Goal: Information Seeking & Learning: Check status

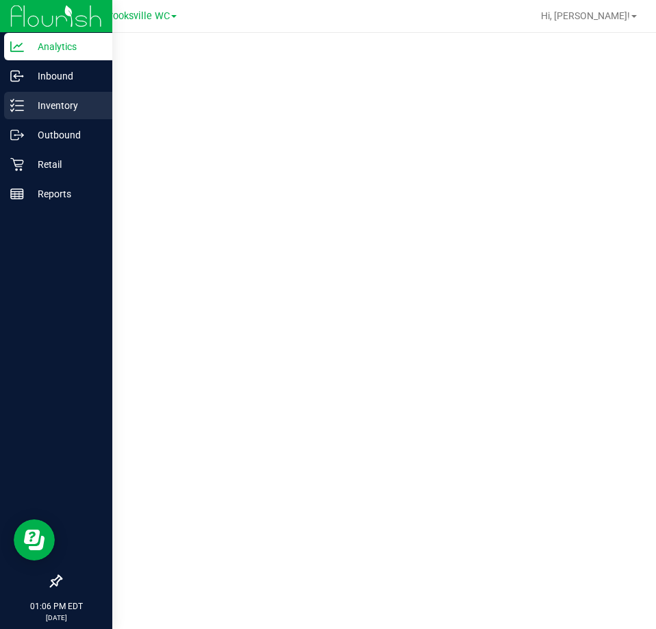
click at [53, 108] on p "Inventory" at bounding box center [65, 105] width 82 height 16
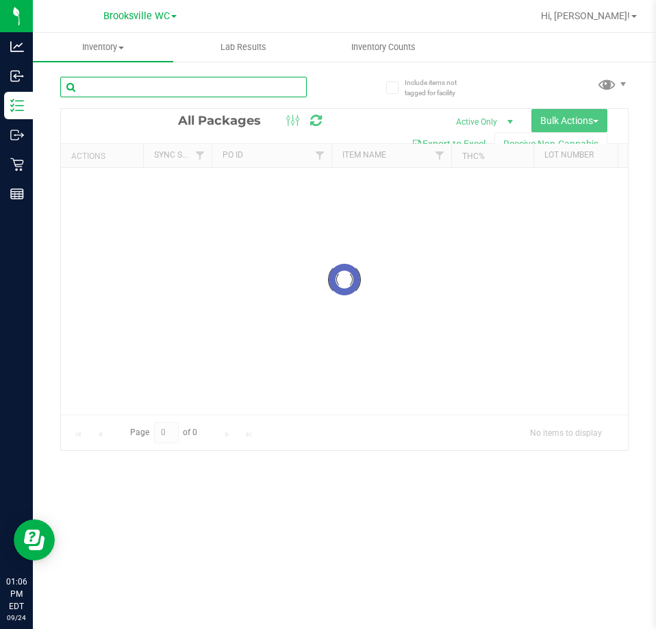
click at [195, 86] on input "text" at bounding box center [183, 87] width 247 height 21
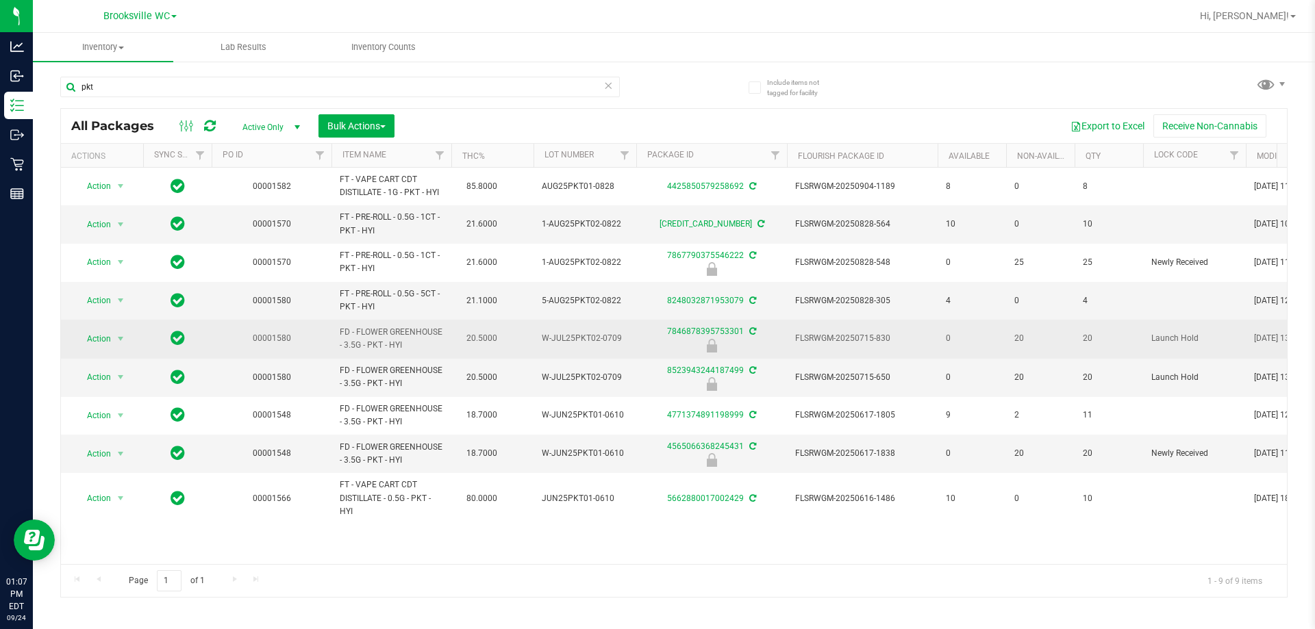
click at [397, 347] on span "FD - FLOWER GREENHOUSE - 3.5G - PKT - HYI" at bounding box center [391, 339] width 103 height 26
click at [397, 346] on span "FD - FLOWER GREENHOUSE - 3.5G - PKT - HYI" at bounding box center [391, 339] width 103 height 26
copy td "FD - FLOWER GREENHOUSE - 3.5G - PKT - HYI"
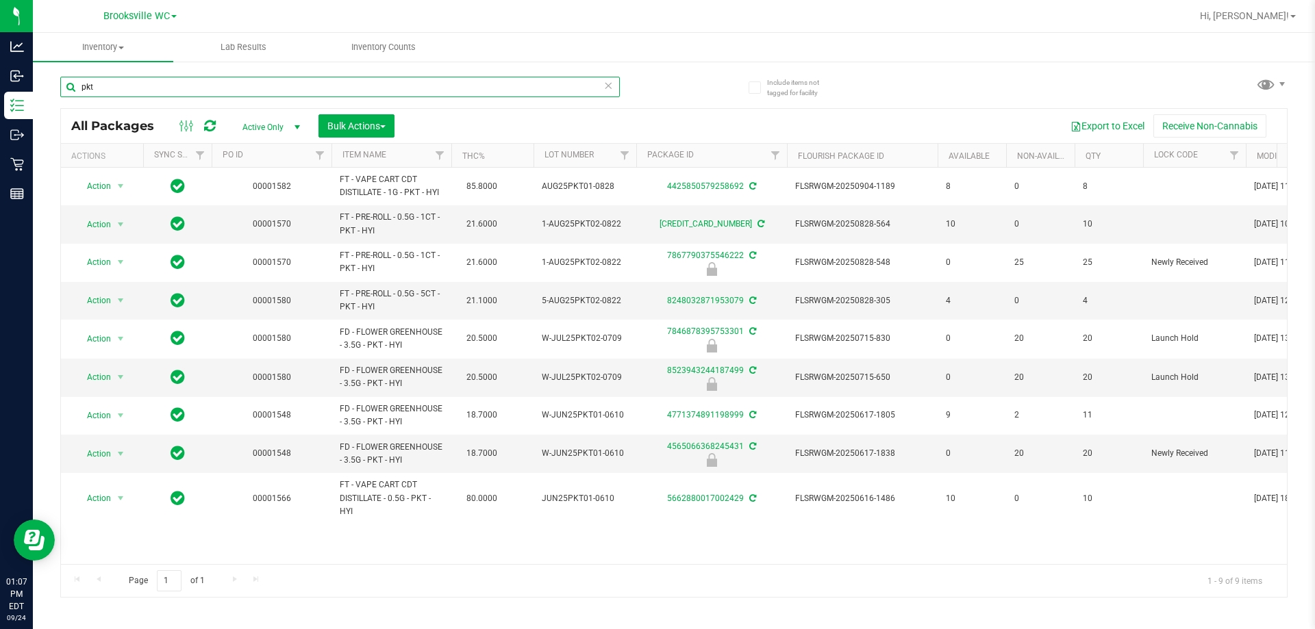
click at [240, 77] on input "pkt" at bounding box center [340, 87] width 560 height 21
click at [241, 78] on input "pkt" at bounding box center [340, 87] width 560 height 21
paste input "FD - FLOWER GREENHOUSE - 3.5G - PKT - HYI"
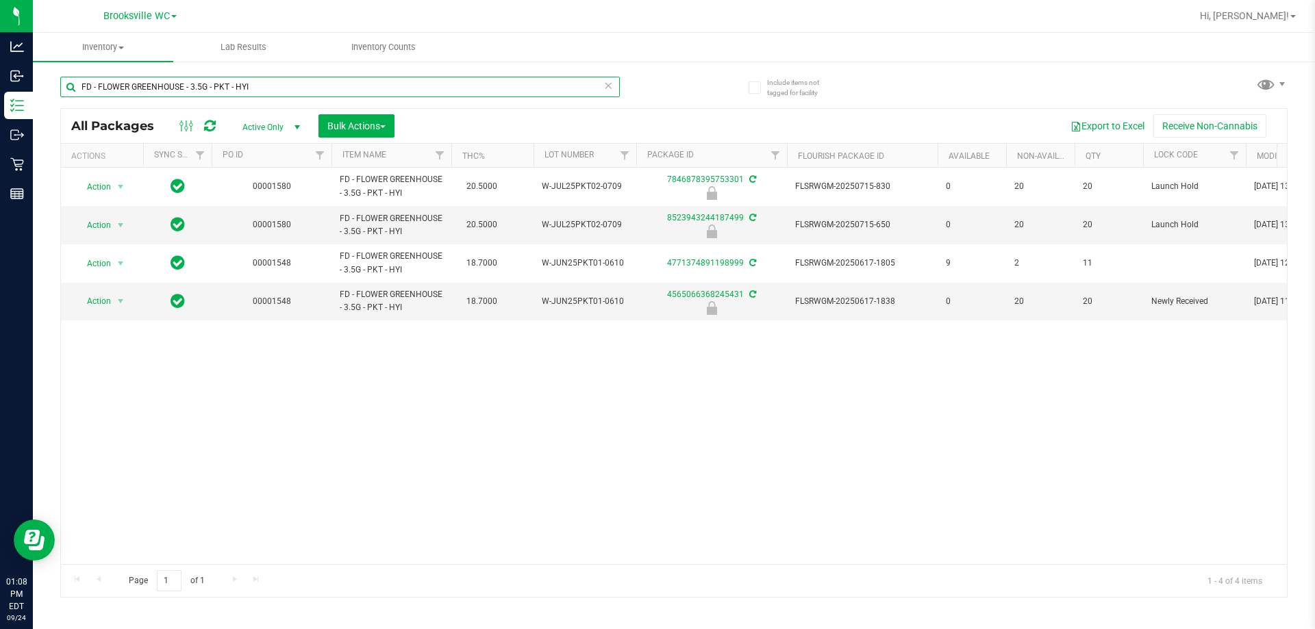
type input "FD - FLOWER GREENHOUSE - 3.5G - PKT - HYI"
click at [154, 11] on span "Brooksville WC" at bounding box center [136, 16] width 66 height 12
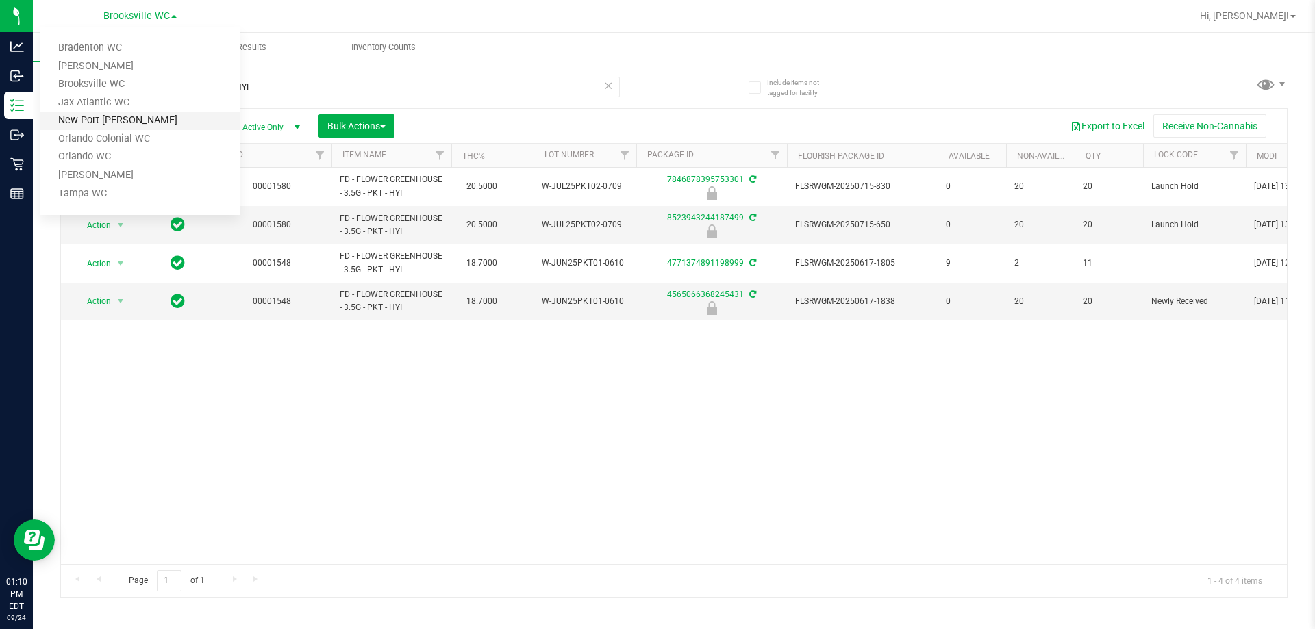
click at [134, 118] on link "New Port [PERSON_NAME]" at bounding box center [140, 121] width 200 height 18
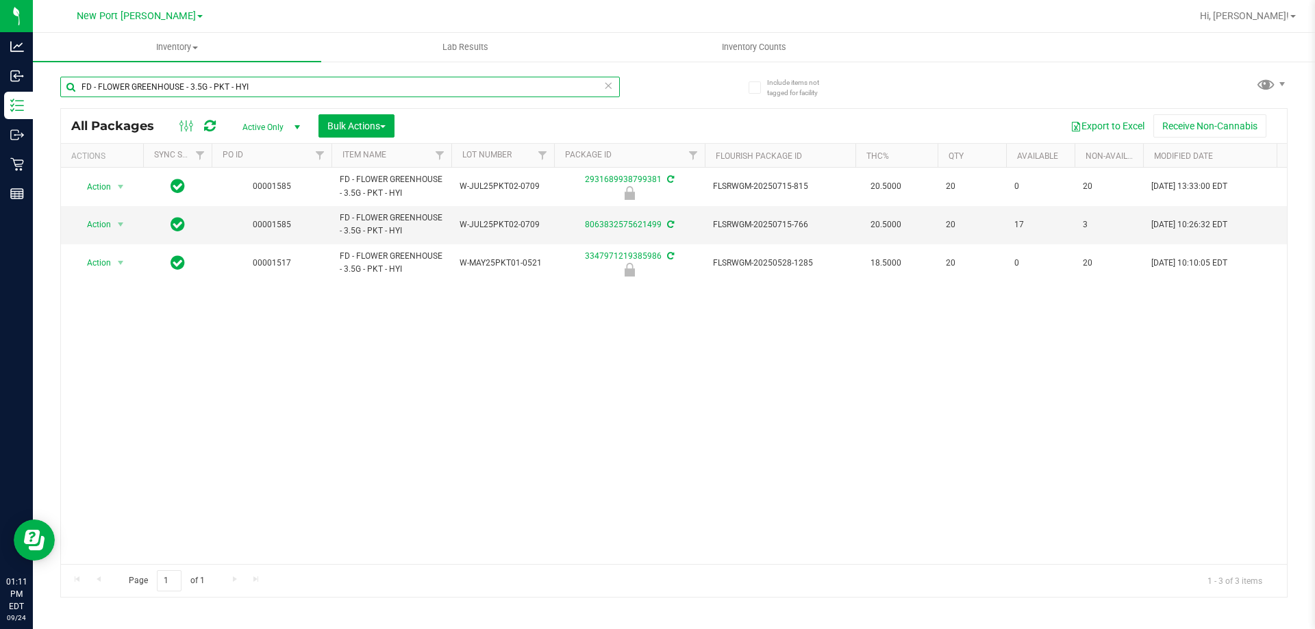
click at [318, 81] on input "FD - FLOWER GREENHOUSE - 3.5G - PKT - HYI" at bounding box center [340, 87] width 560 height 21
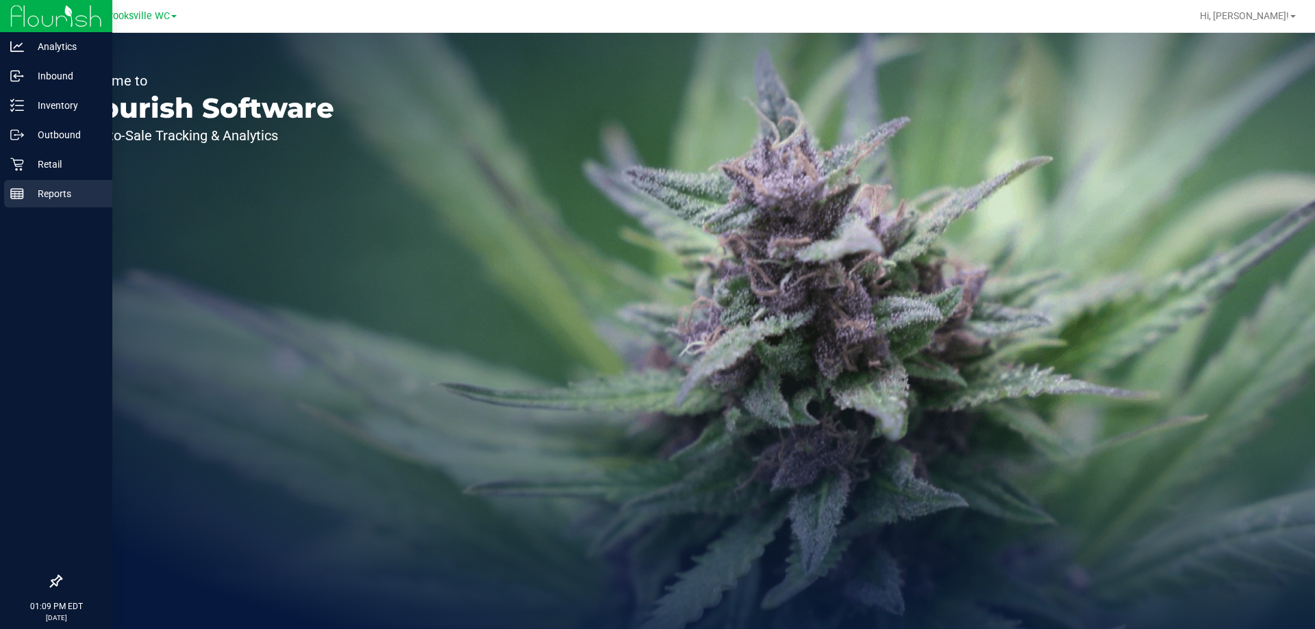
click at [33, 195] on p "Reports" at bounding box center [65, 194] width 82 height 16
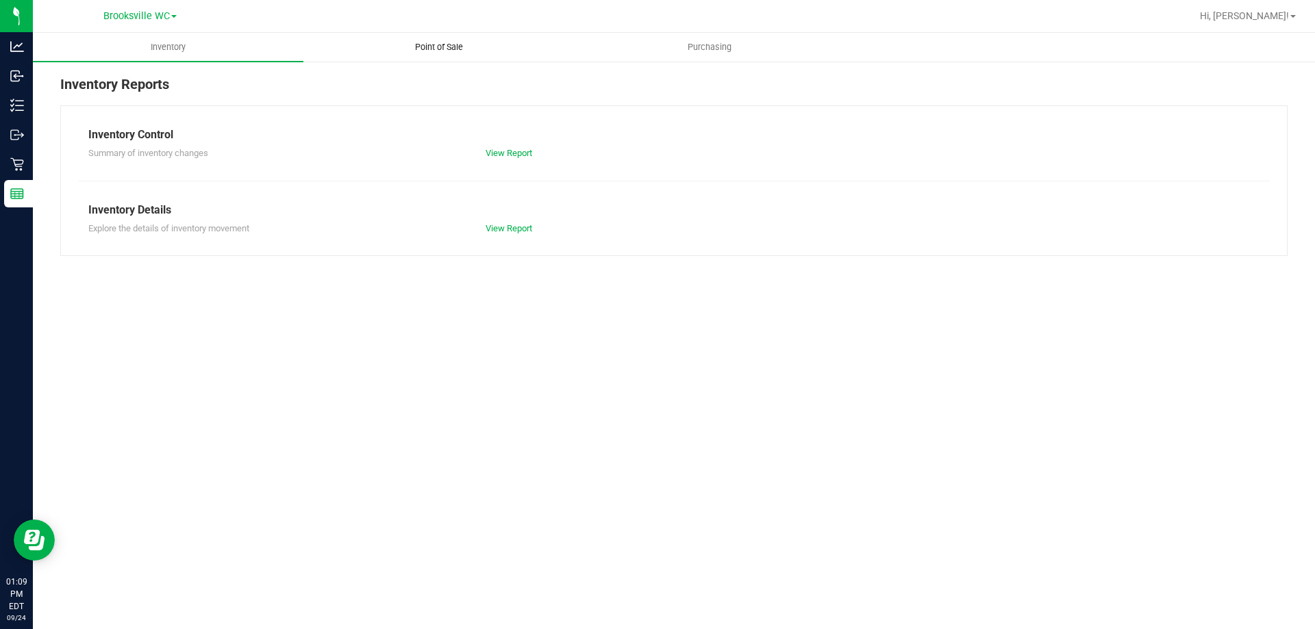
click at [447, 43] on span "Point of Sale" at bounding box center [439, 47] width 85 height 12
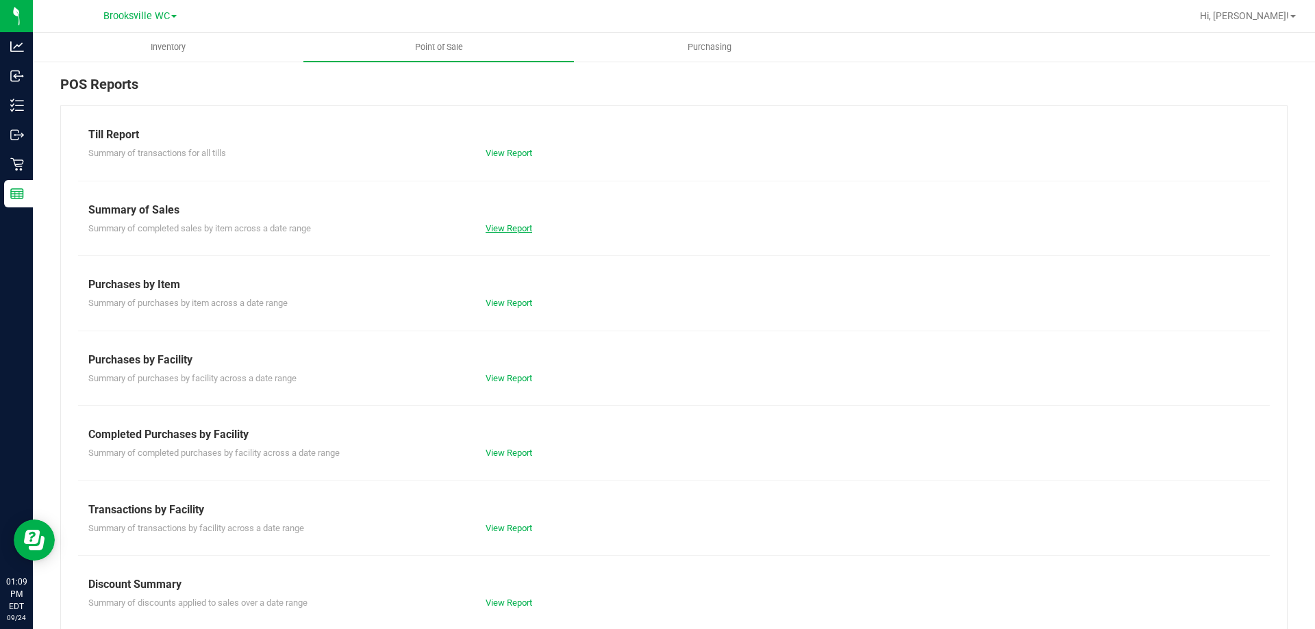
click at [500, 232] on link "View Report" at bounding box center [509, 228] width 47 height 10
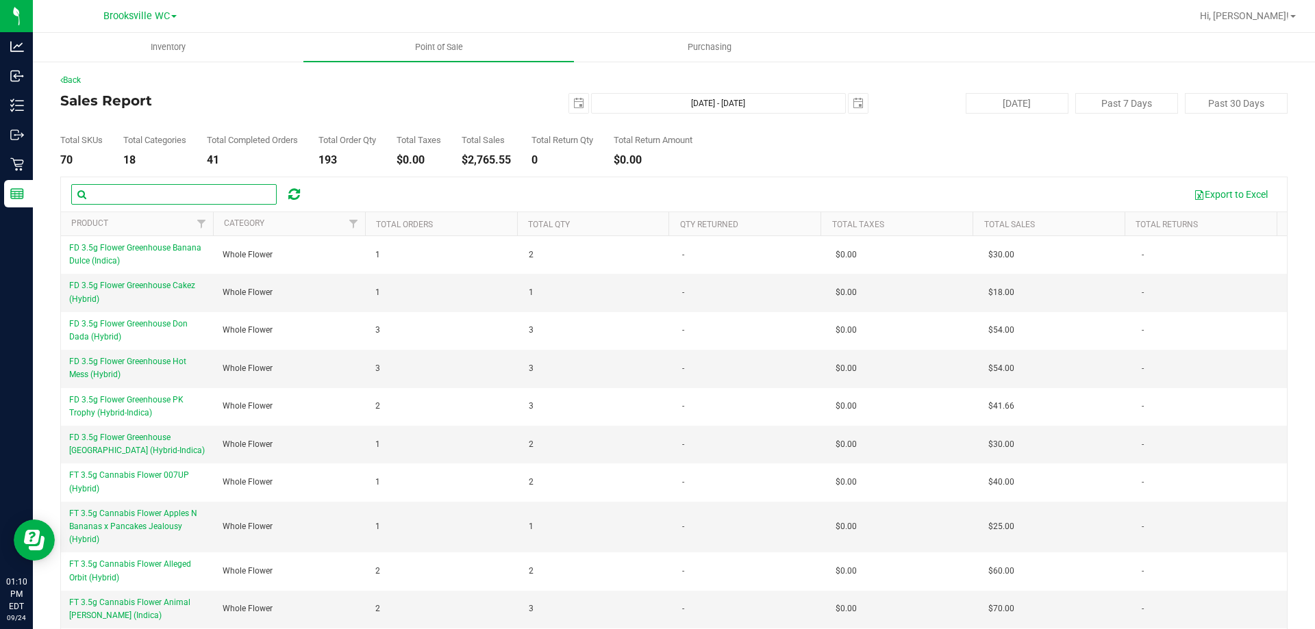
click at [192, 199] on input "text" at bounding box center [173, 194] width 205 height 21
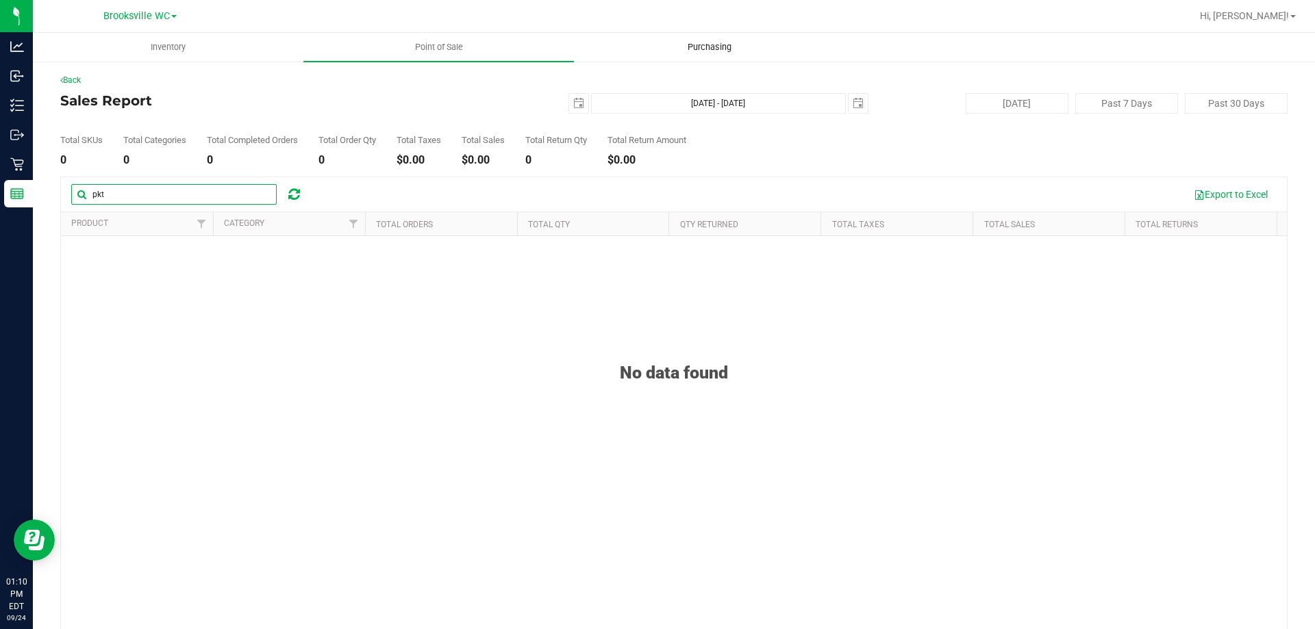
type input "pkt"
click at [153, 19] on span "Brooksville WC" at bounding box center [136, 16] width 66 height 12
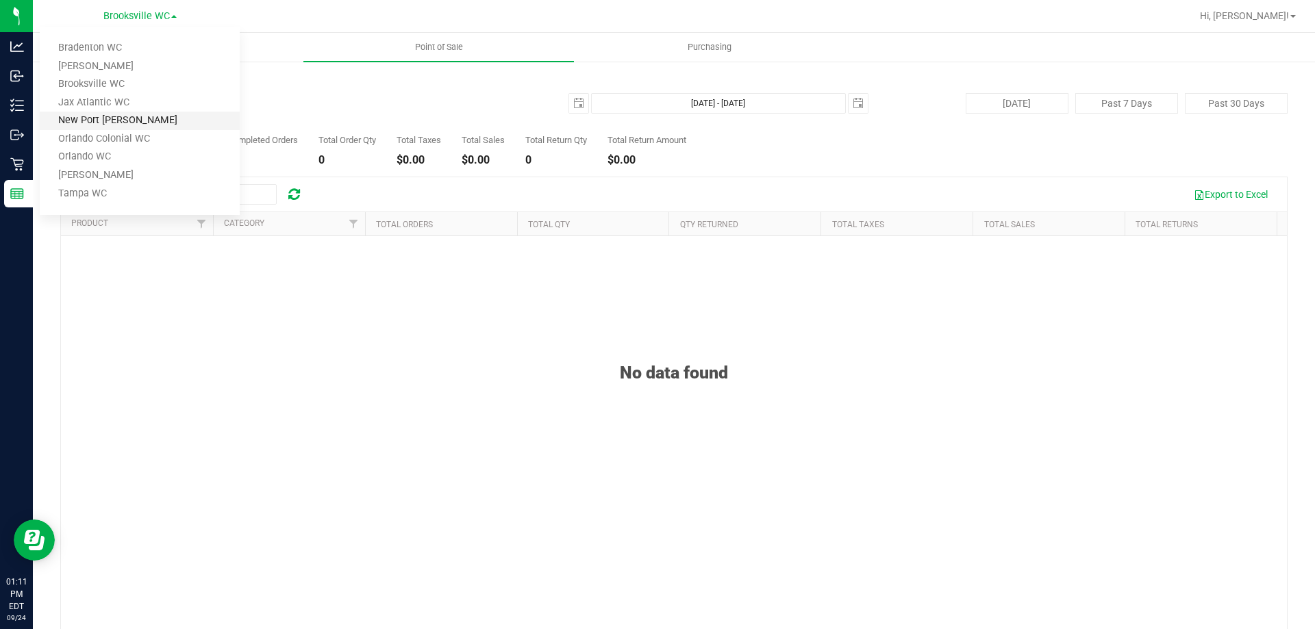
click at [127, 123] on link "New Port [PERSON_NAME]" at bounding box center [140, 121] width 200 height 18
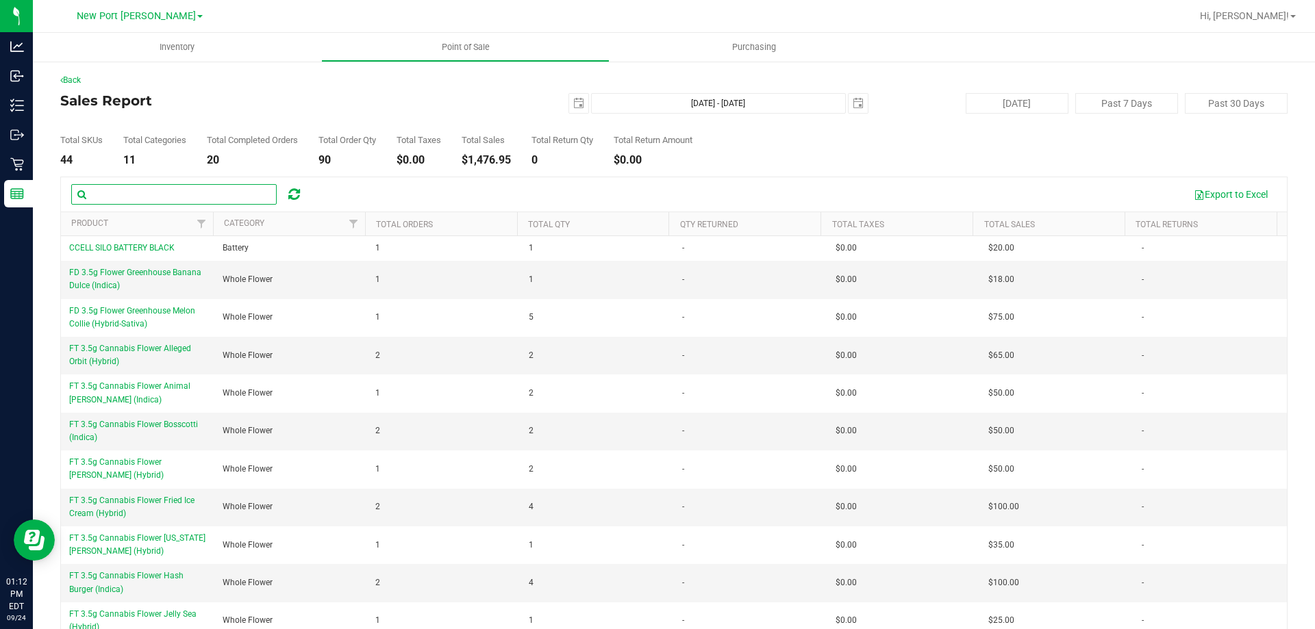
click at [170, 196] on input "text" at bounding box center [173, 194] width 205 height 21
type input "o"
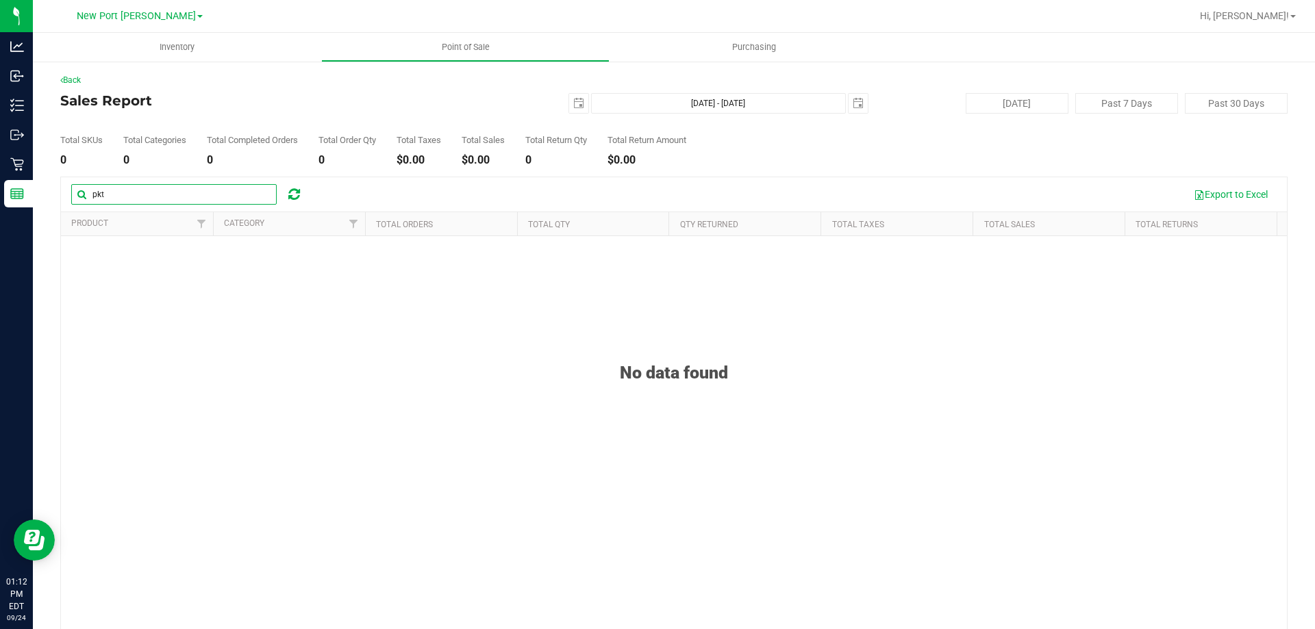
type input "pk"
